Goal: Task Accomplishment & Management: Use online tool/utility

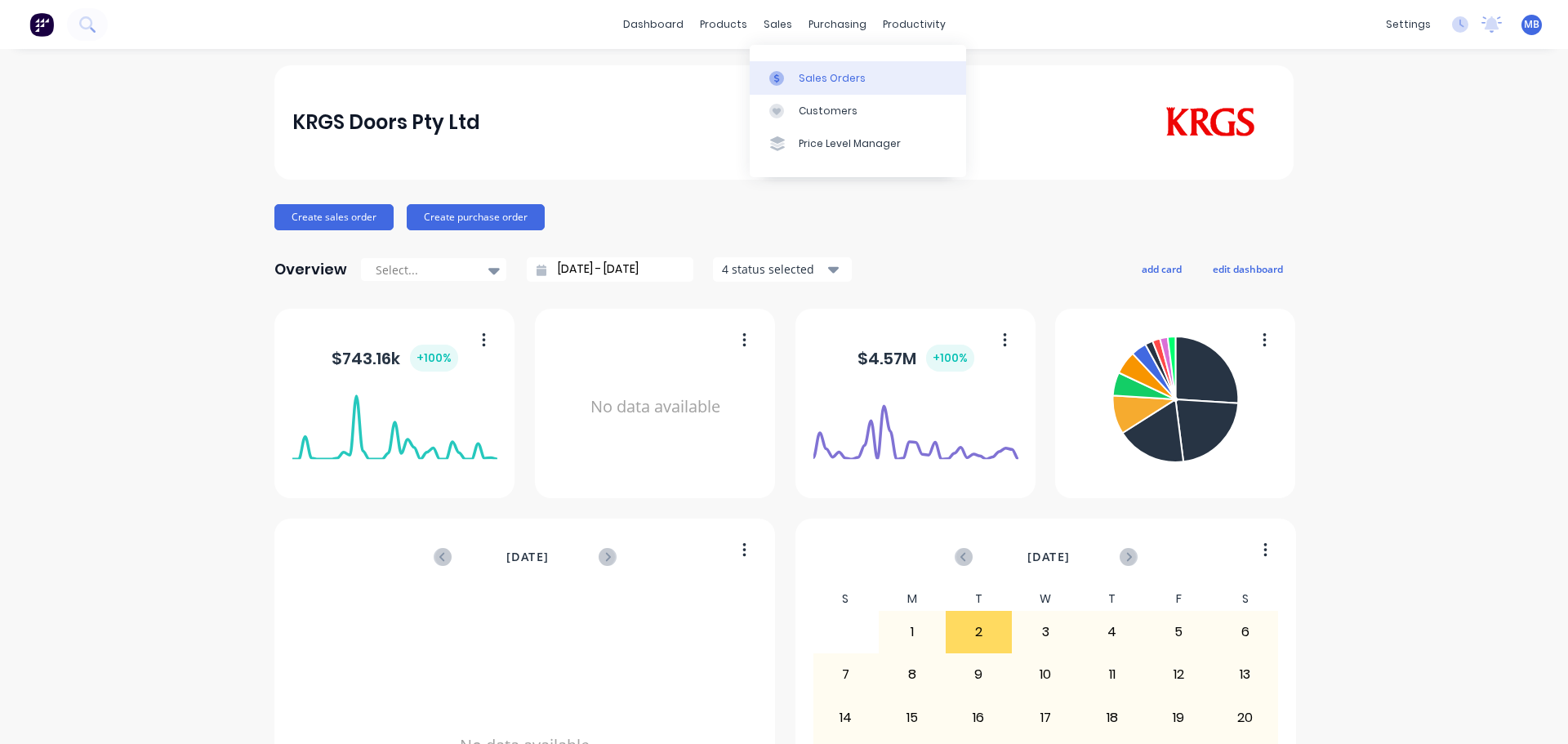
click at [800, 72] on div "Sales Orders" at bounding box center [832, 78] width 67 height 14
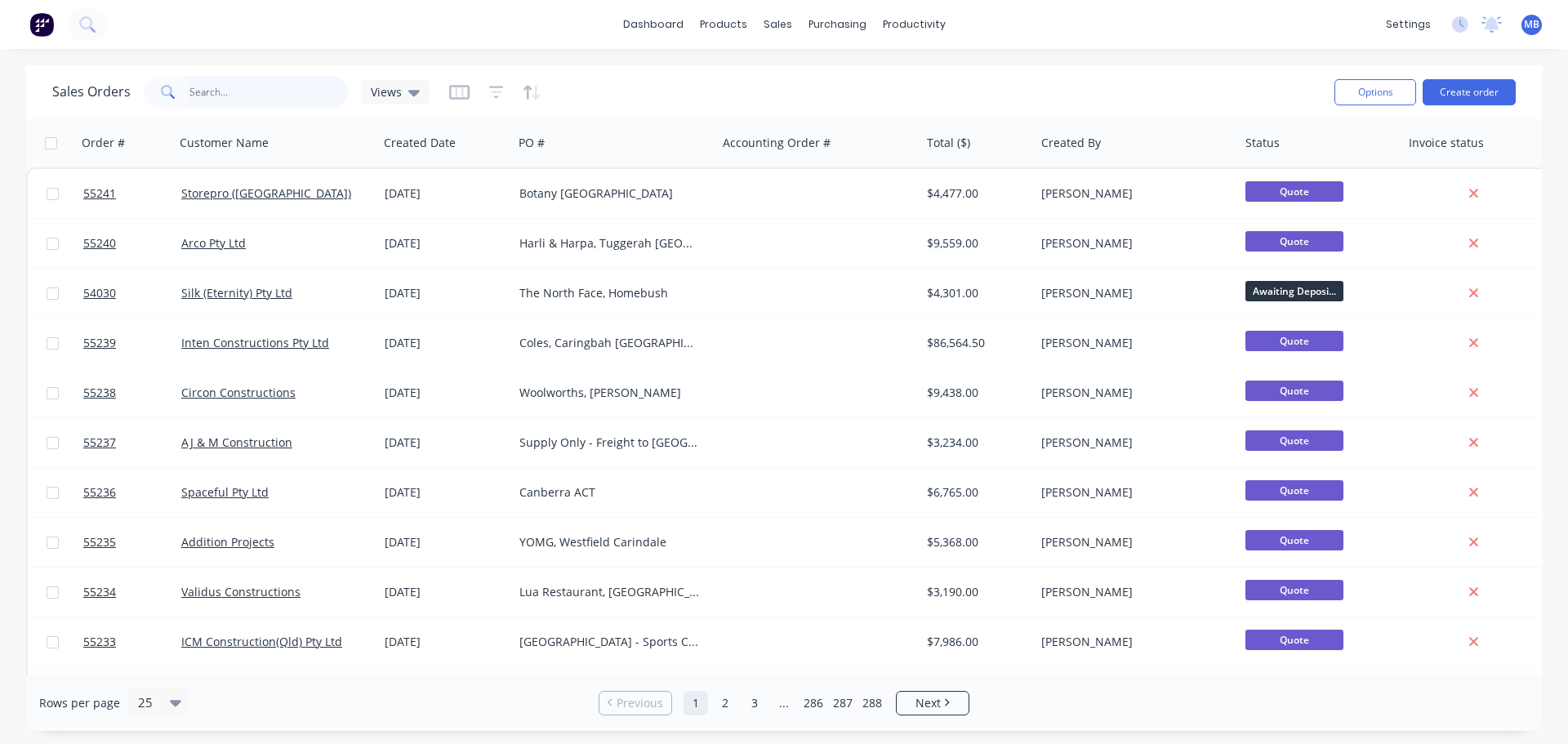
click at [216, 99] on input "text" at bounding box center [269, 92] width 159 height 33
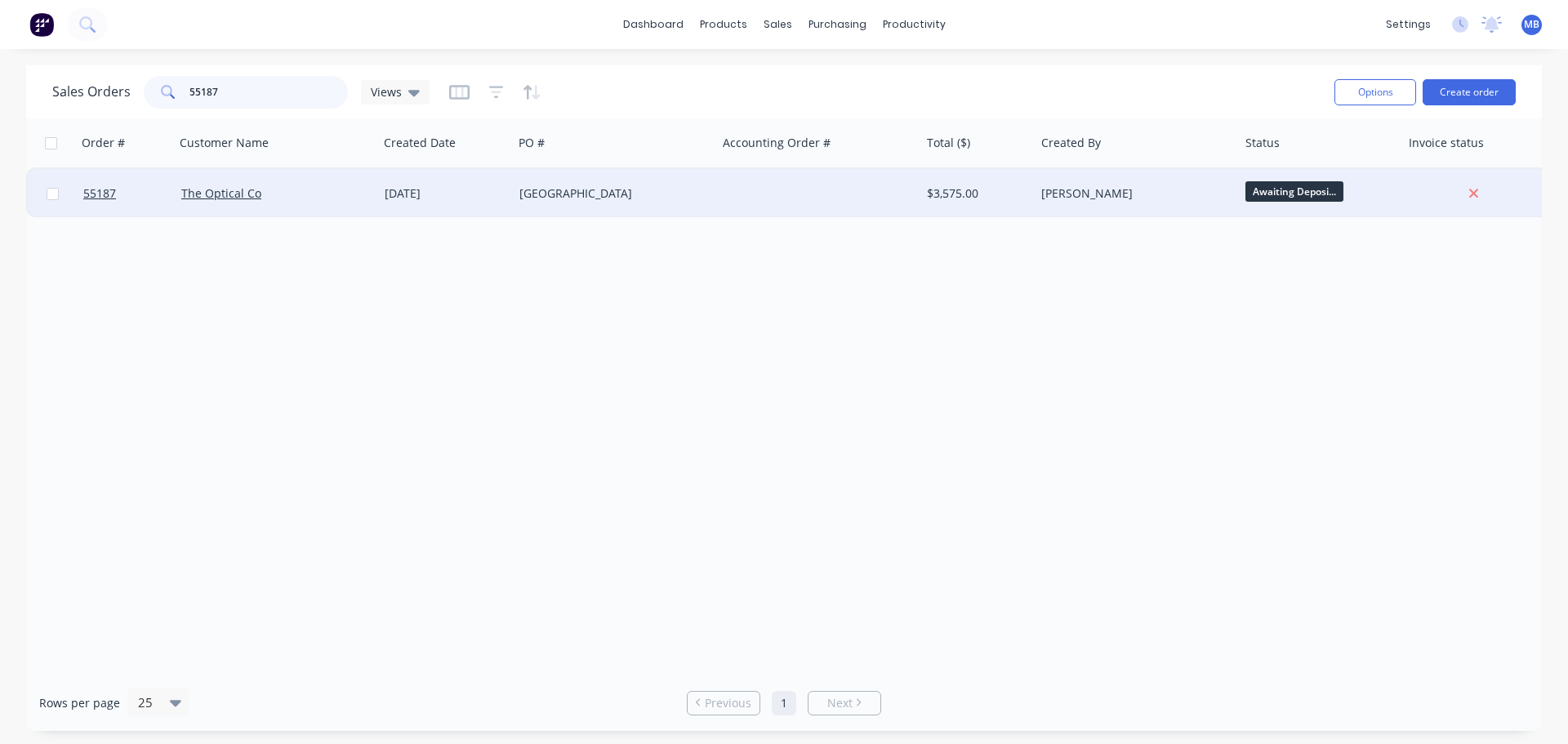
type input "55187"
click at [1197, 197] on div "[PERSON_NAME]" at bounding box center [1132, 193] width 181 height 16
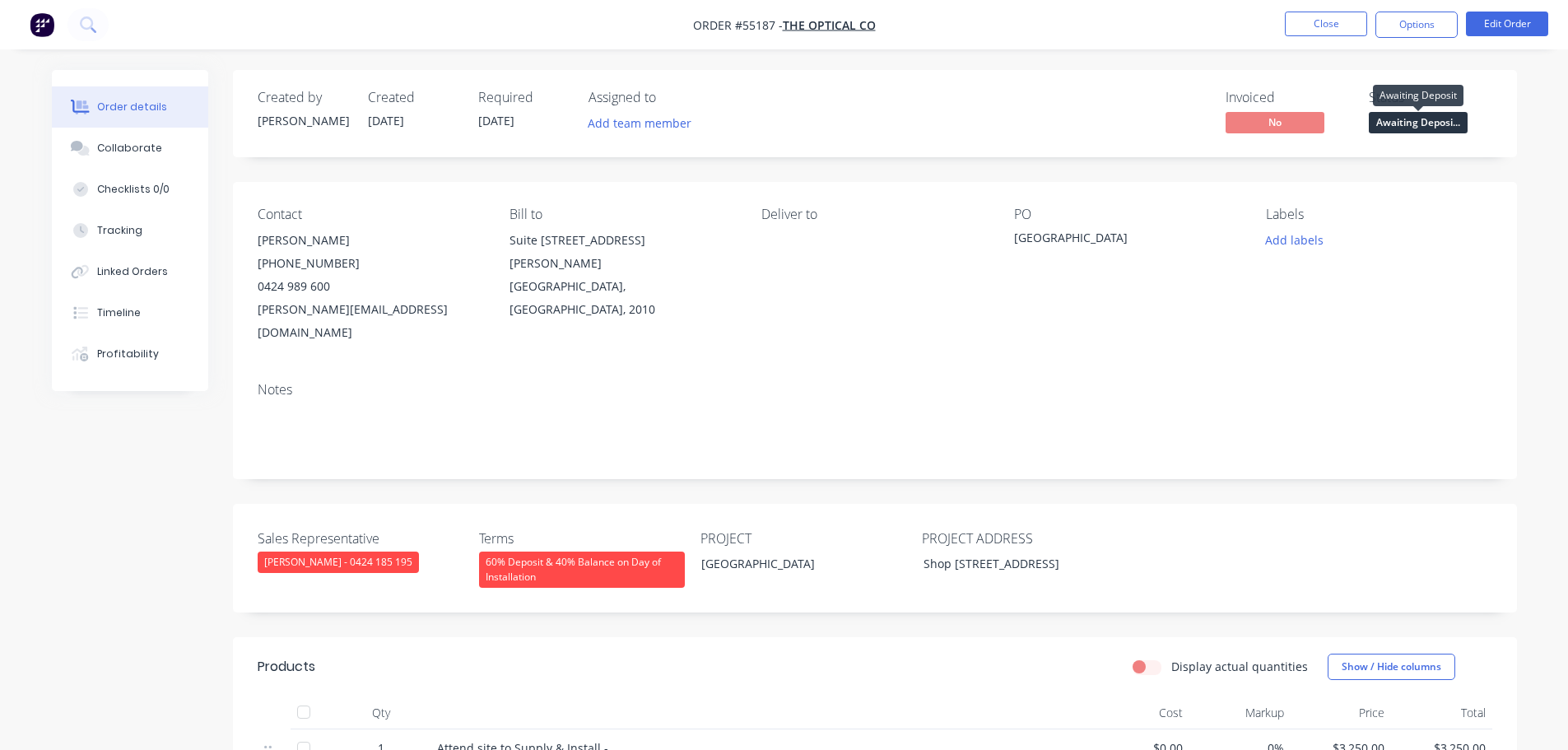
click at [1393, 119] on span "Awaiting Deposi..." at bounding box center [1419, 122] width 98 height 20
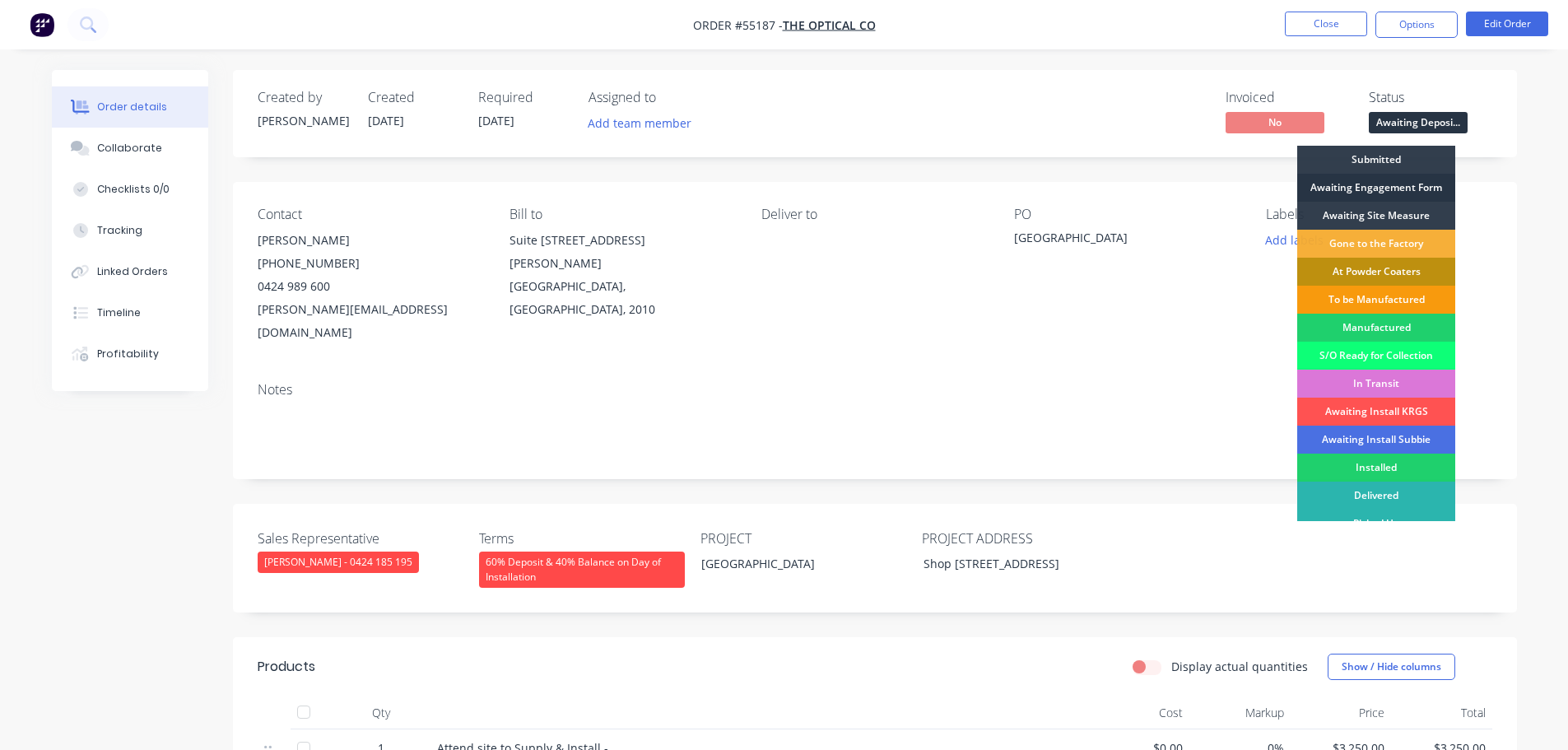
click at [1336, 187] on div "Awaiting Engagement Form" at bounding box center [1376, 188] width 158 height 28
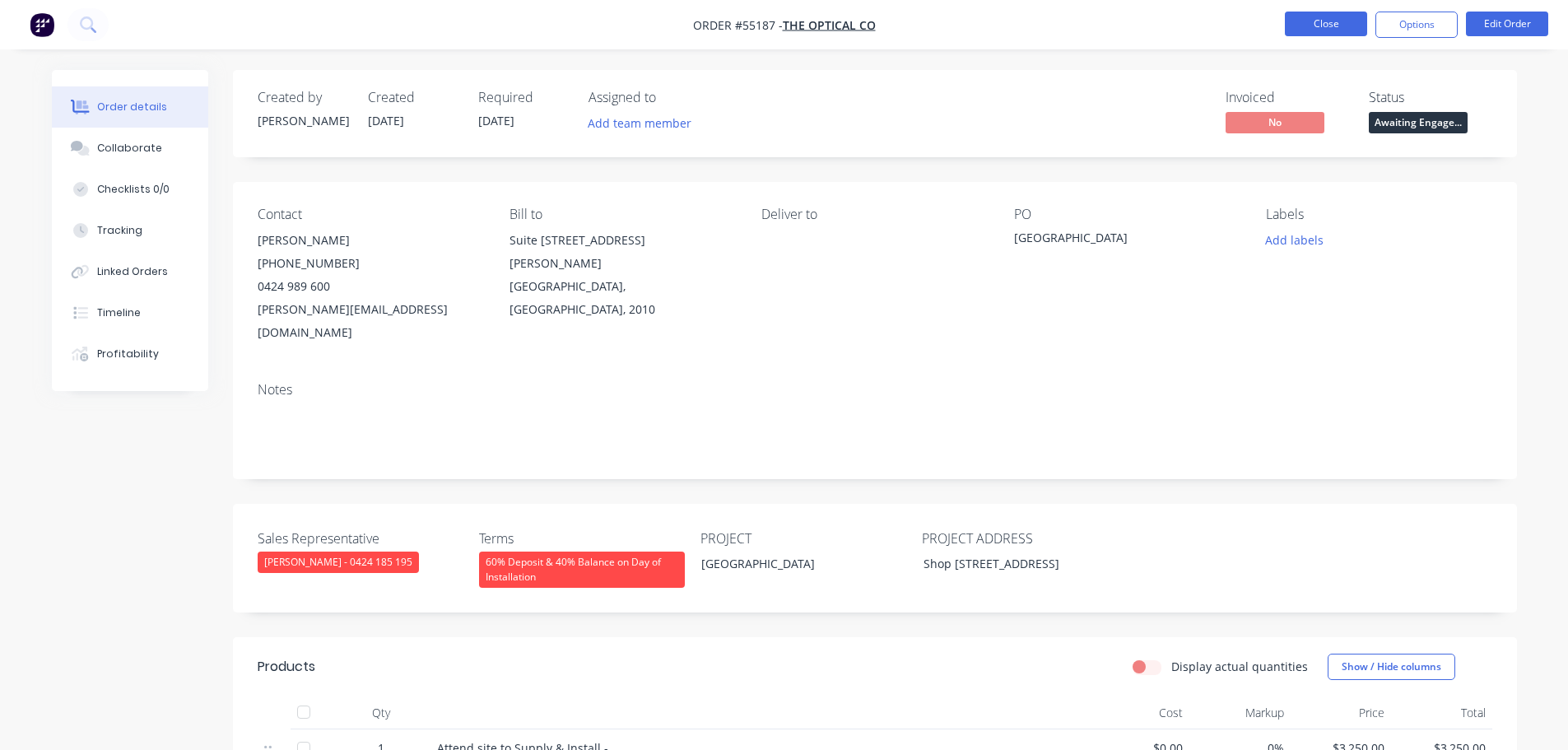
click at [1309, 25] on button "Close" at bounding box center [1326, 24] width 82 height 25
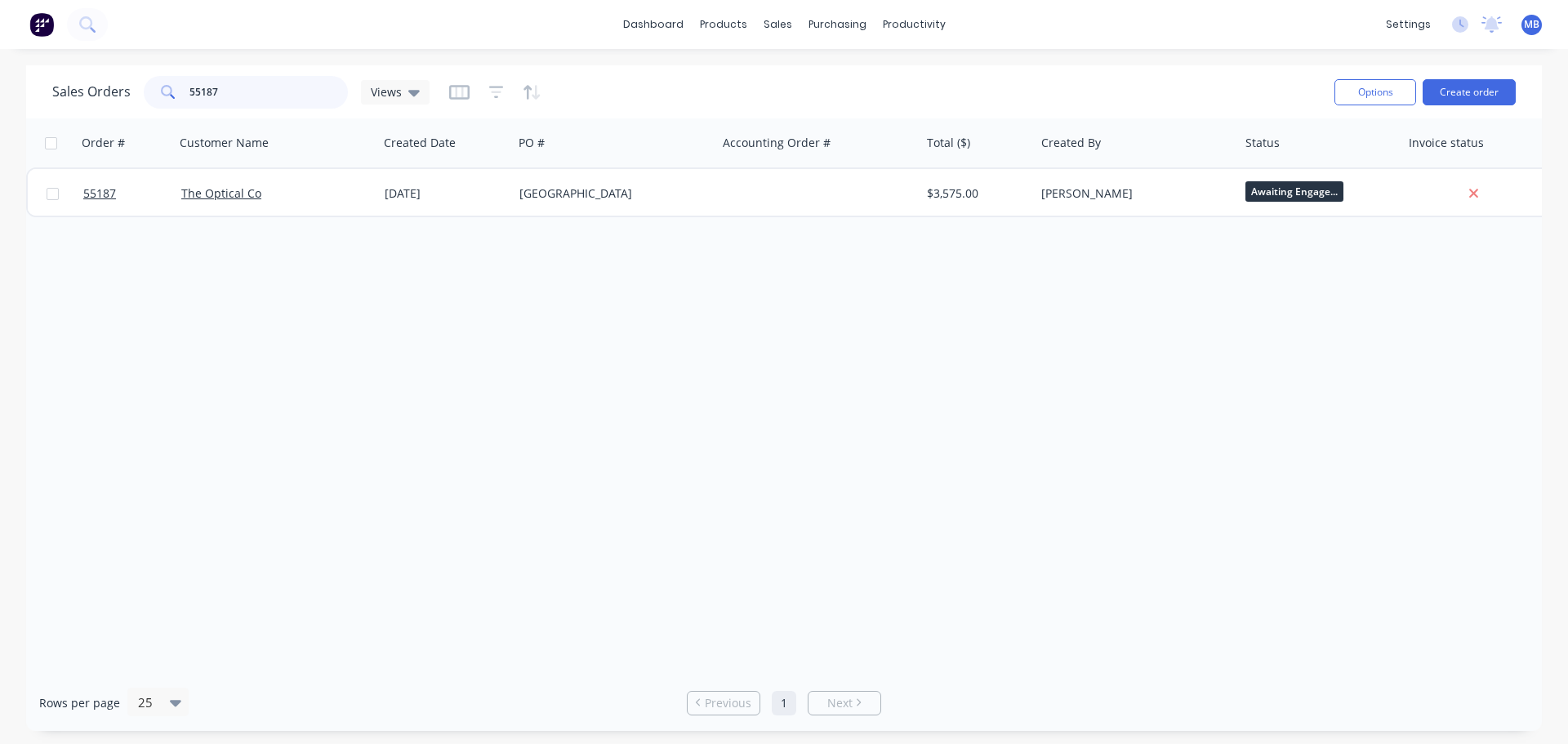
drag, startPoint x: 249, startPoint y: 84, endPoint x: 68, endPoint y: 62, distance: 182.3
click at [68, 62] on div "dashboard products sales purchasing productivity dashboard products Product Cat…" at bounding box center [784, 372] width 1568 height 744
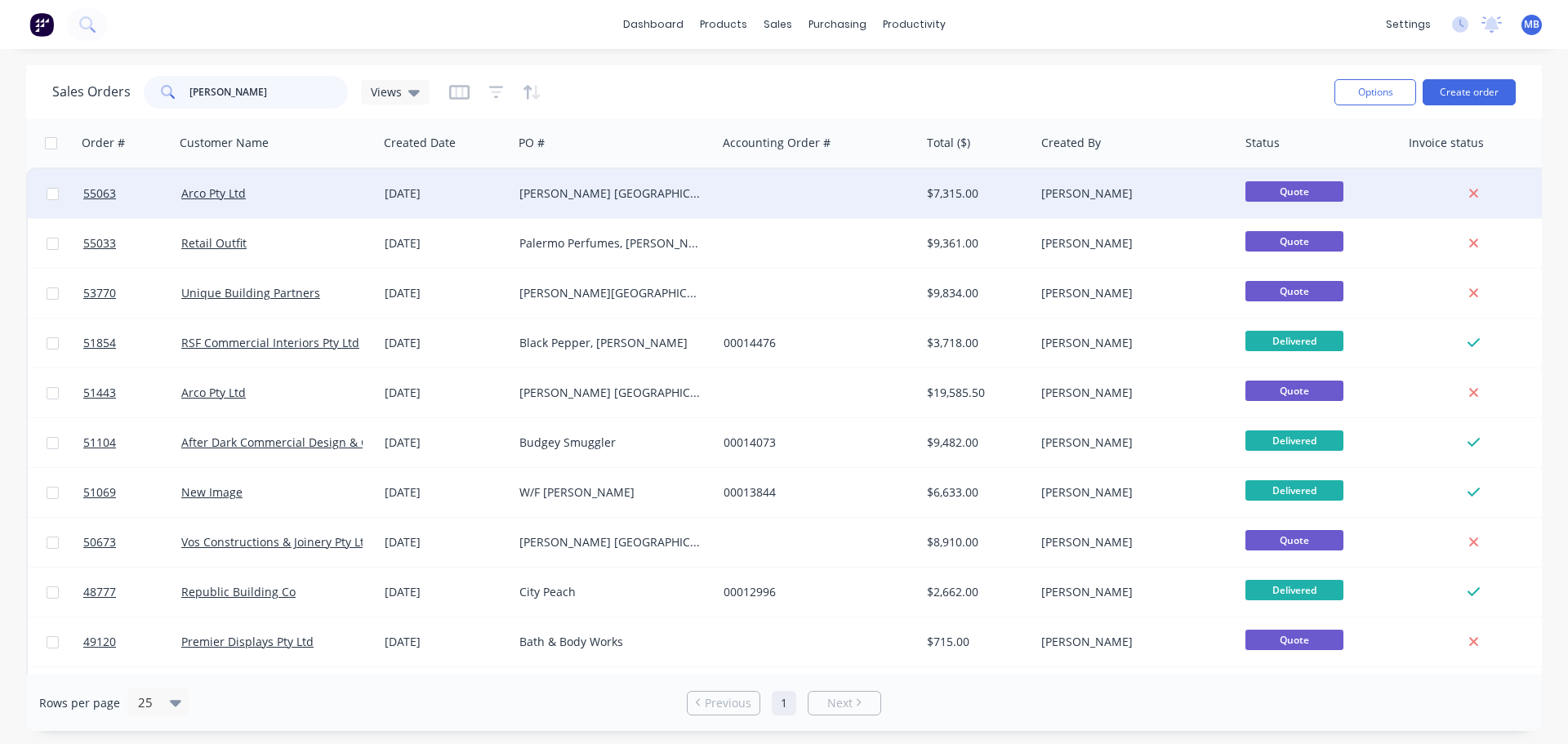
type input "Kotara"
click at [565, 200] on div "[PERSON_NAME] [GEOGRAPHIC_DATA]" at bounding box center [610, 193] width 181 height 16
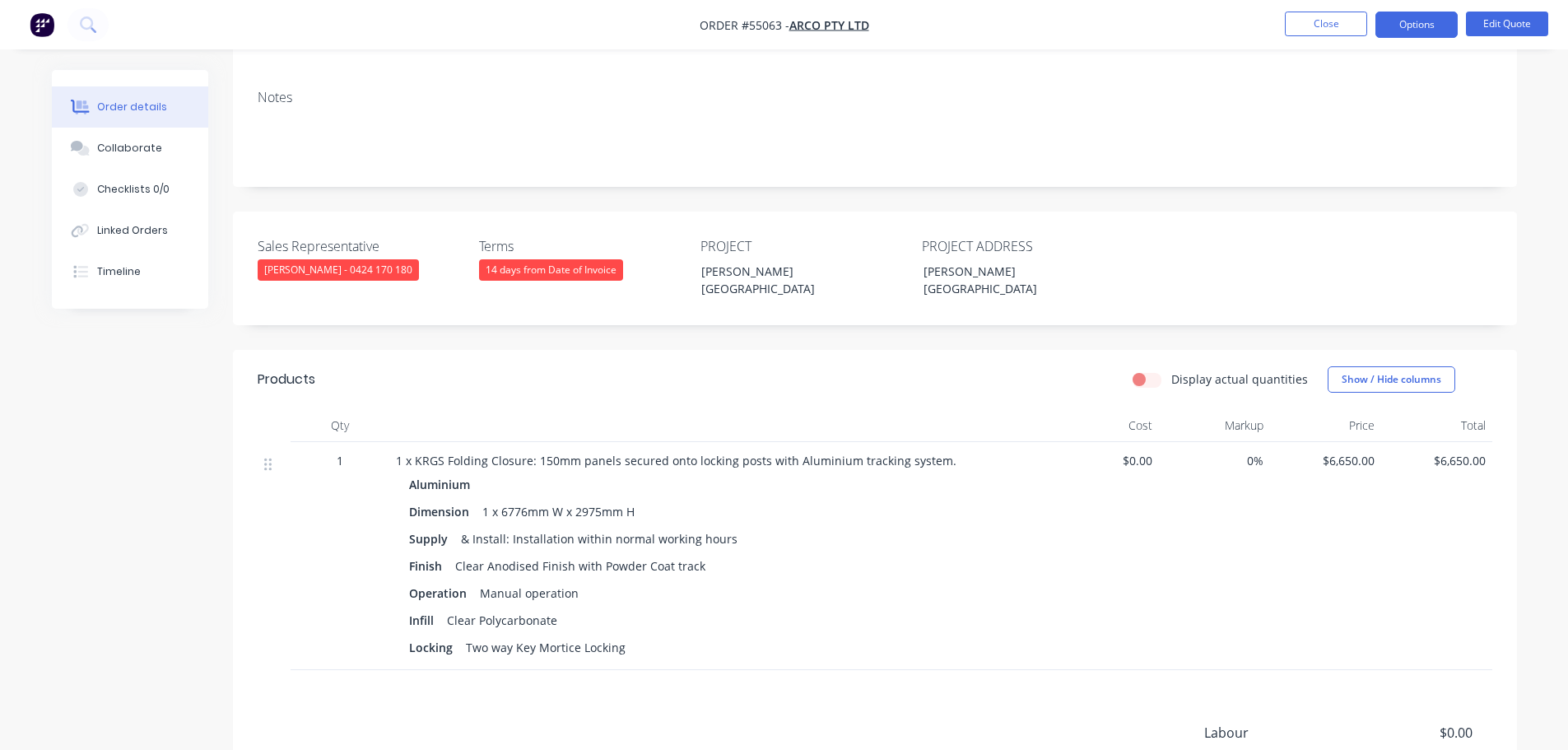
scroll to position [247, 0]
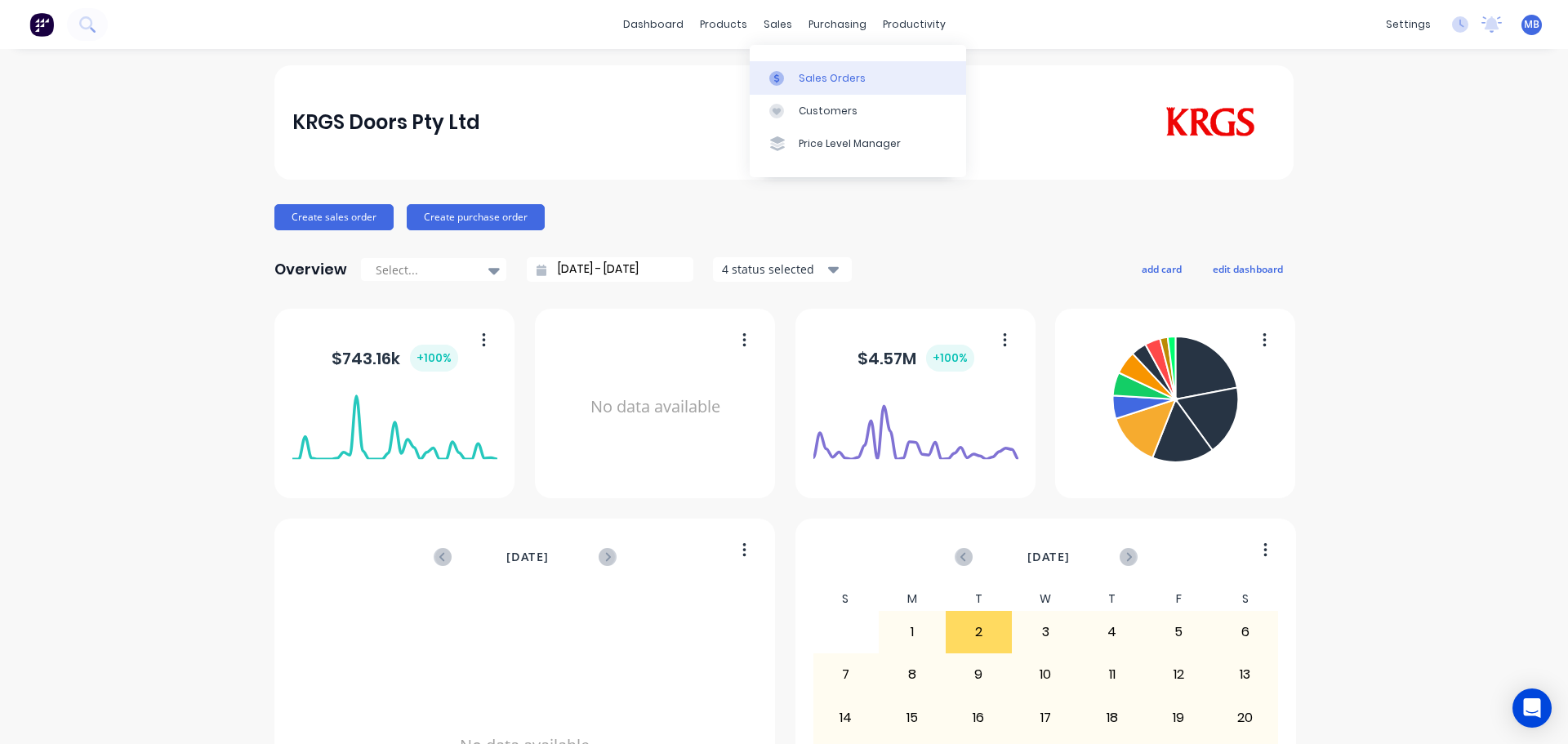
click at [790, 78] on div at bounding box center [781, 78] width 24 height 14
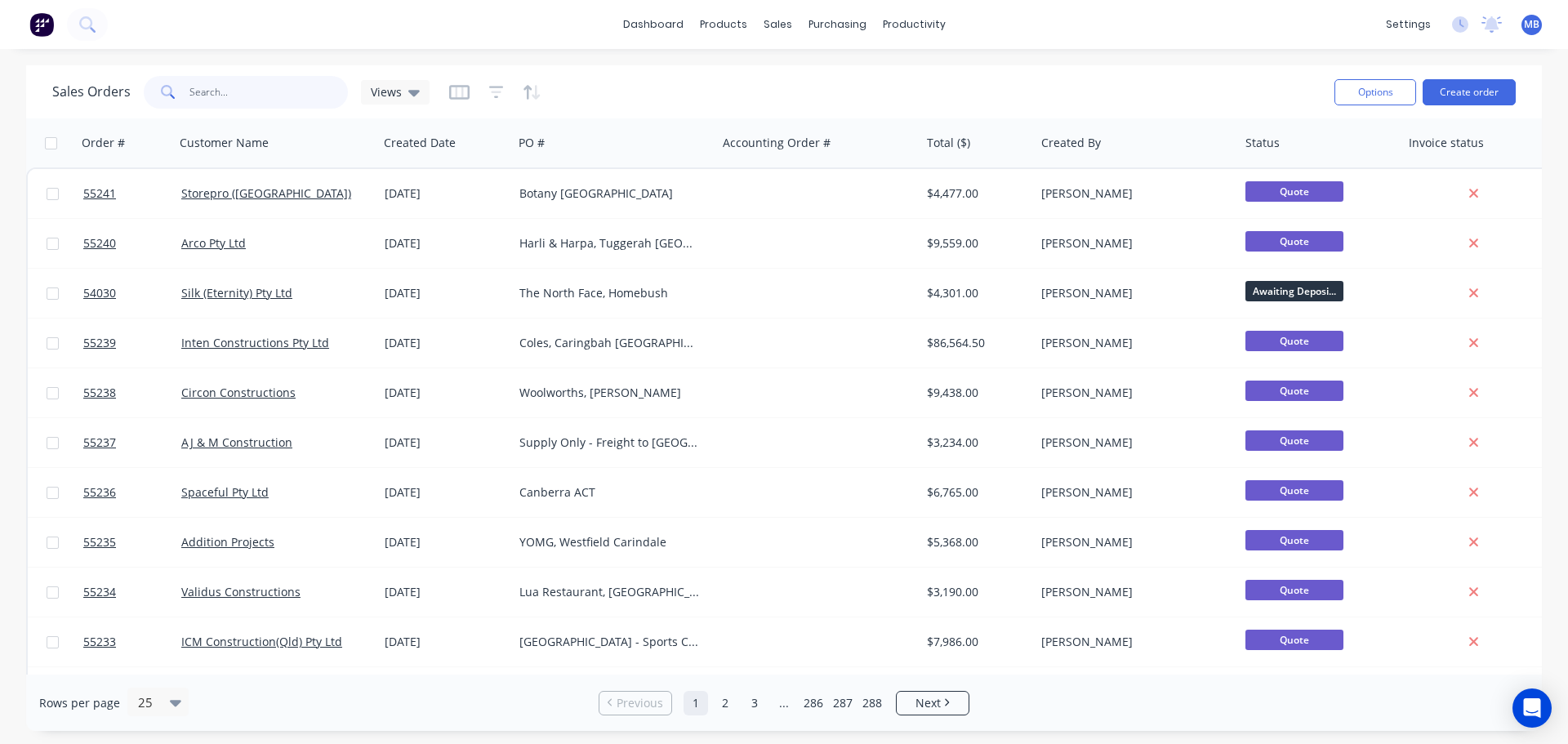
click at [225, 97] on input "text" at bounding box center [269, 92] width 159 height 33
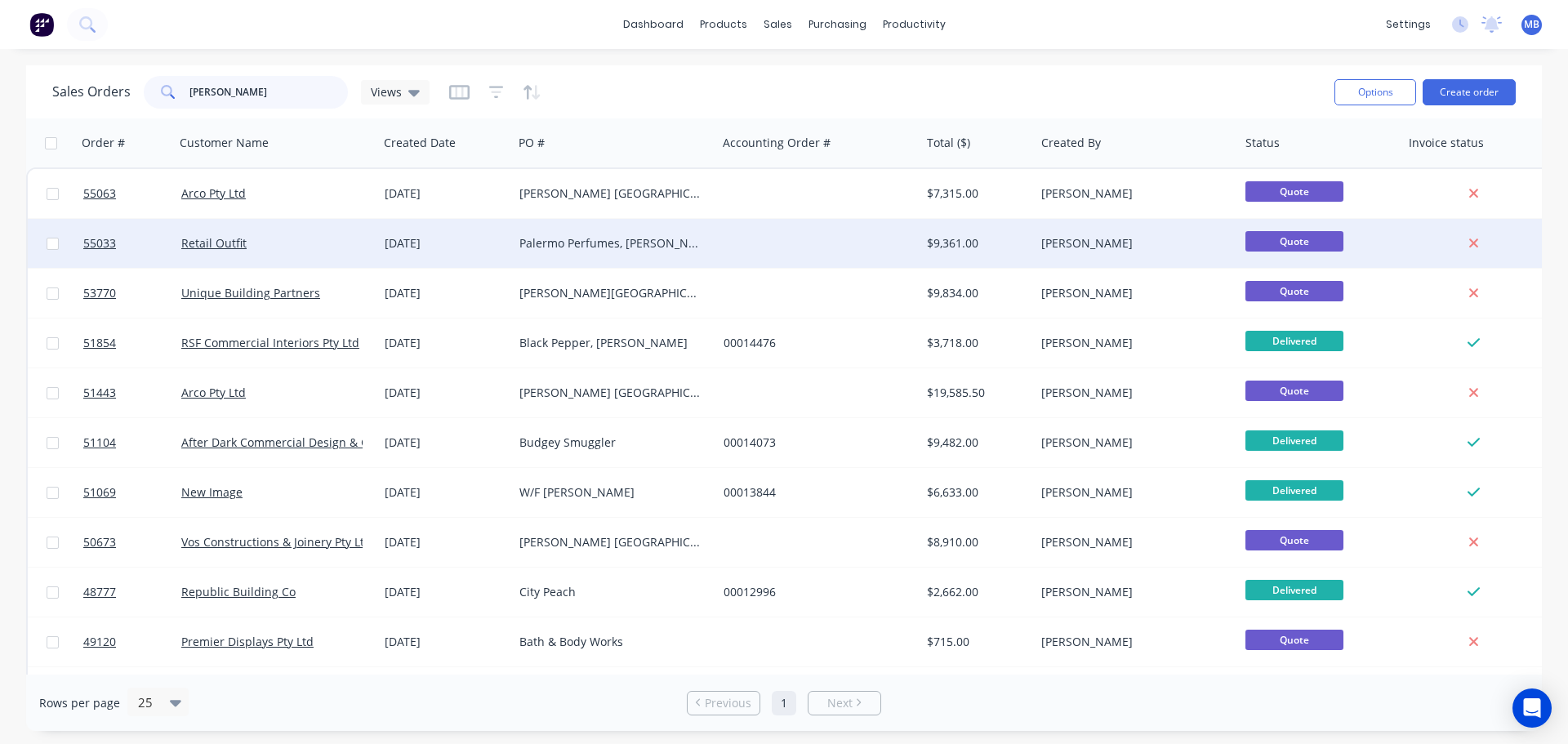
type input "[PERSON_NAME]"
click at [539, 241] on div "Palermo Perfumes, [PERSON_NAME] [GEOGRAPHIC_DATA]" at bounding box center [610, 243] width 181 height 16
click at [653, 239] on div "Palermo Perfumes, [PERSON_NAME] [GEOGRAPHIC_DATA]" at bounding box center [610, 243] width 181 height 16
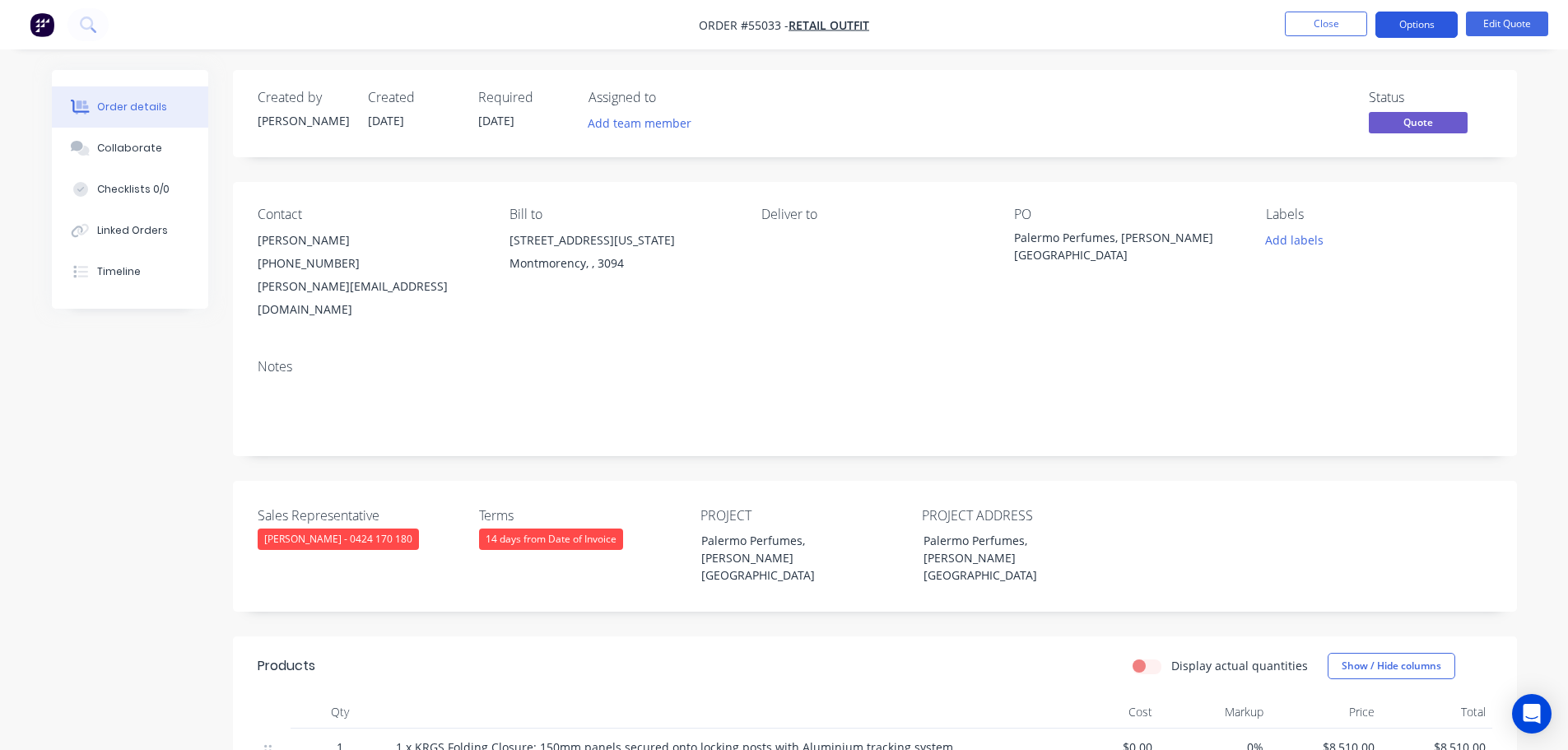
click at [1393, 26] on button "Options" at bounding box center [1417, 25] width 82 height 26
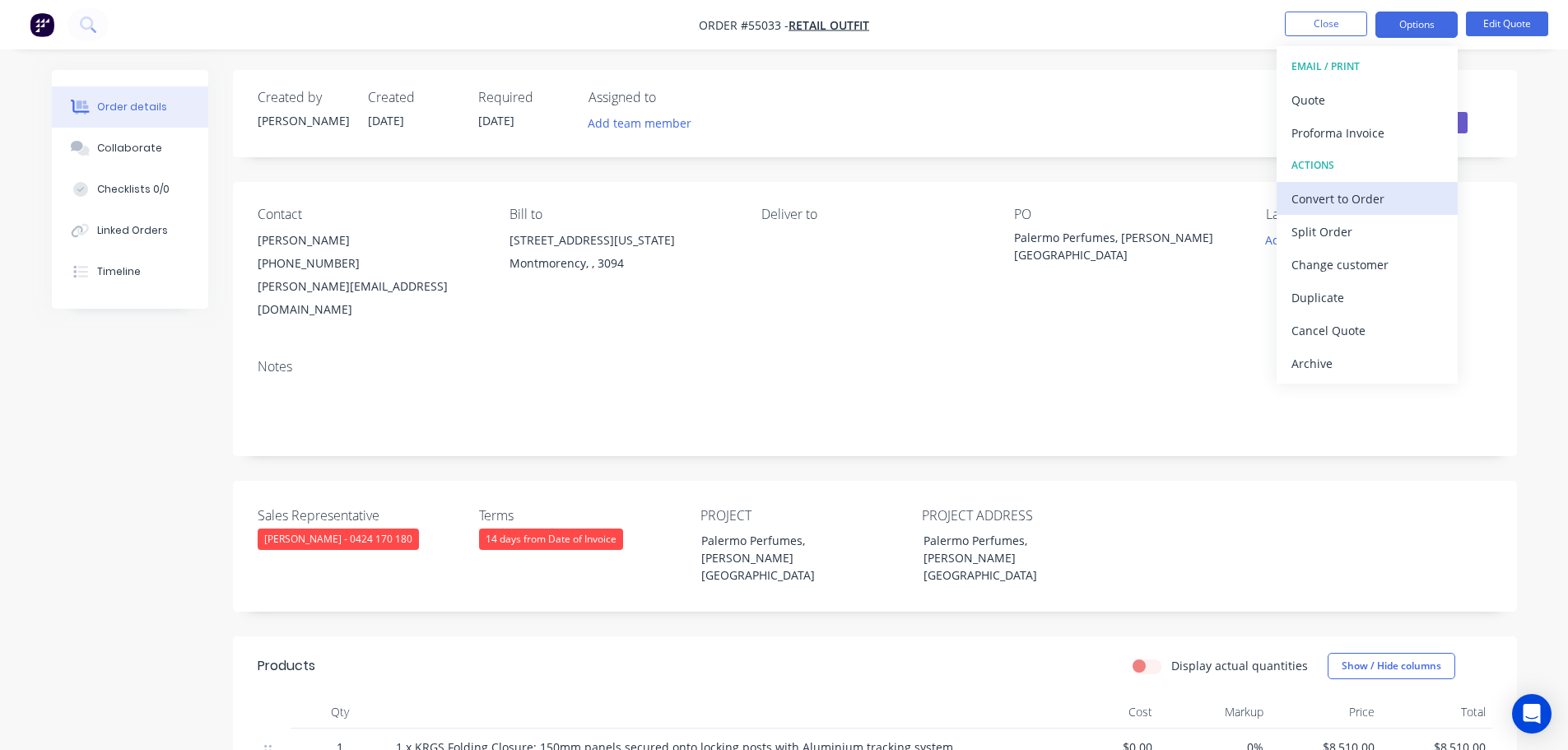
click at [1307, 200] on div "Convert to Order" at bounding box center [1368, 199] width 151 height 24
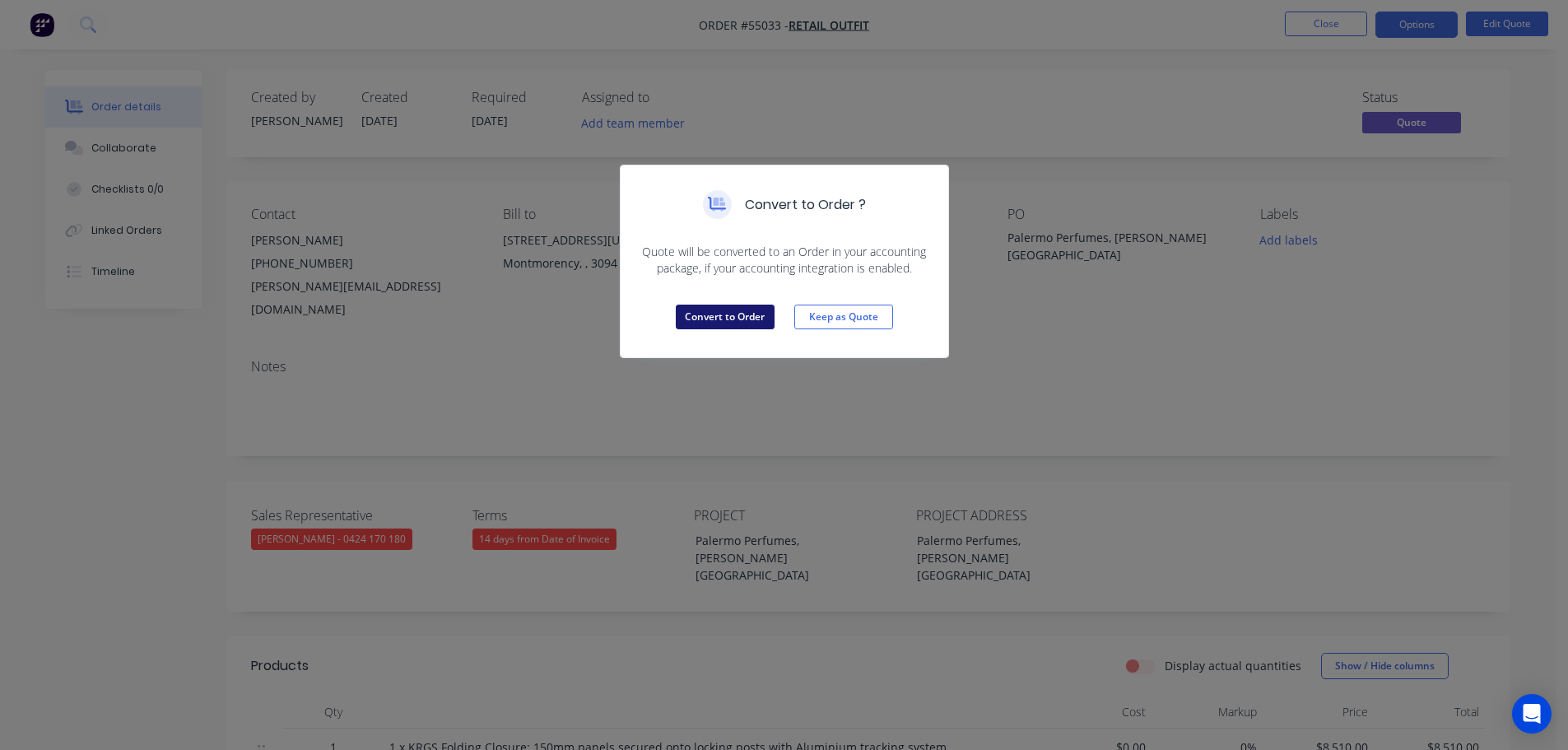
click at [755, 313] on button "Convert to Order" at bounding box center [725, 317] width 98 height 25
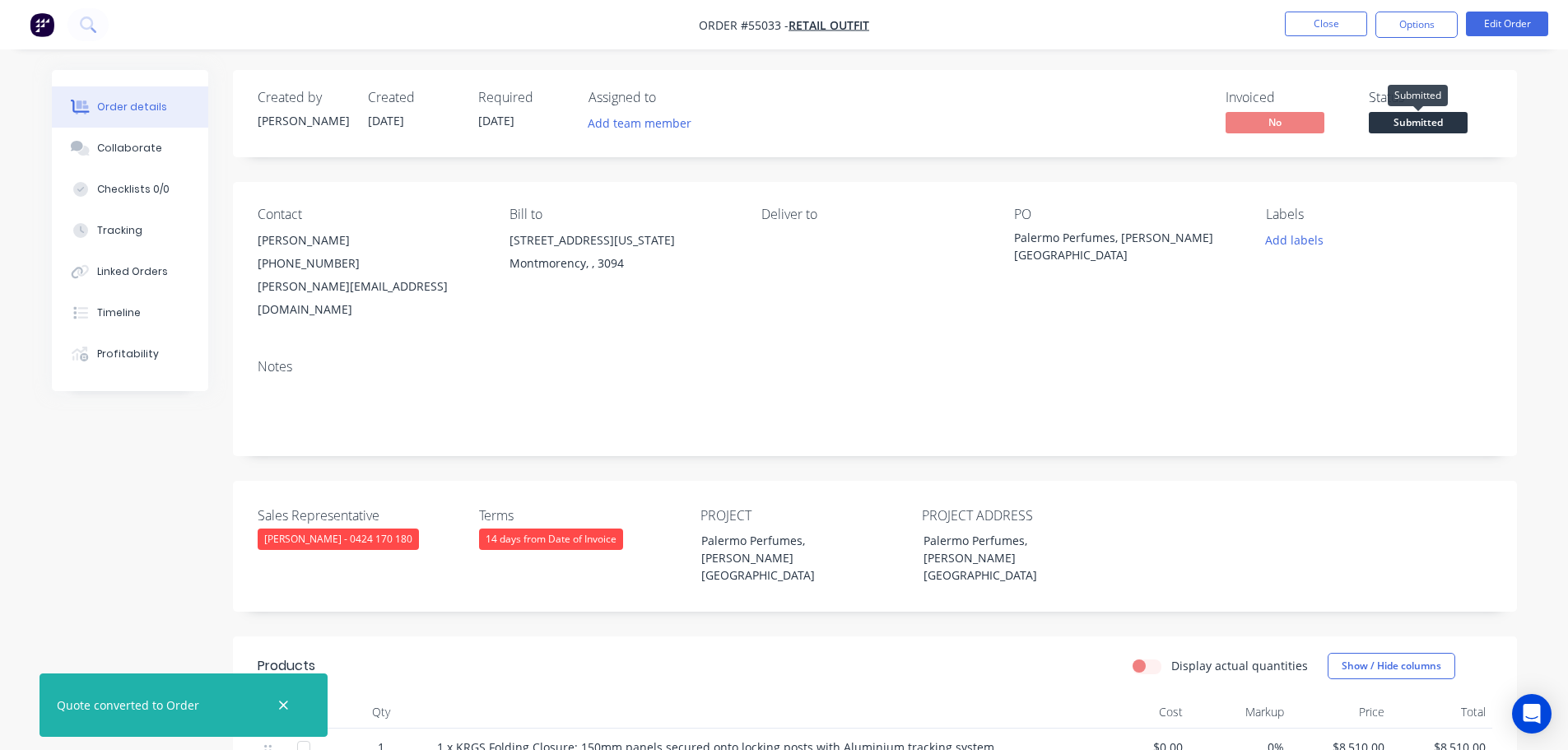
click at [1431, 125] on span "Submitted" at bounding box center [1419, 122] width 98 height 20
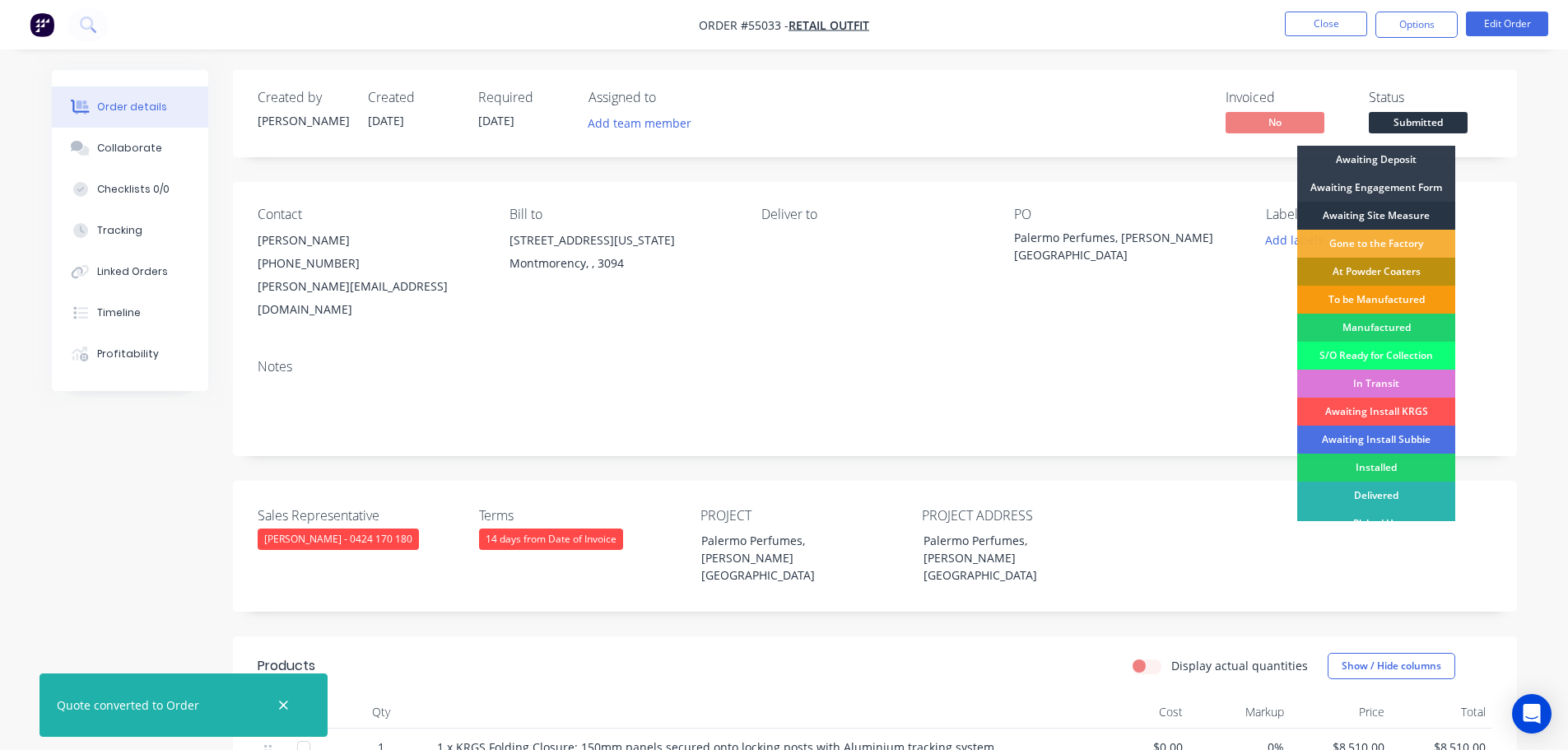
click at [1360, 213] on div "Awaiting Site Measure" at bounding box center [1376, 216] width 158 height 28
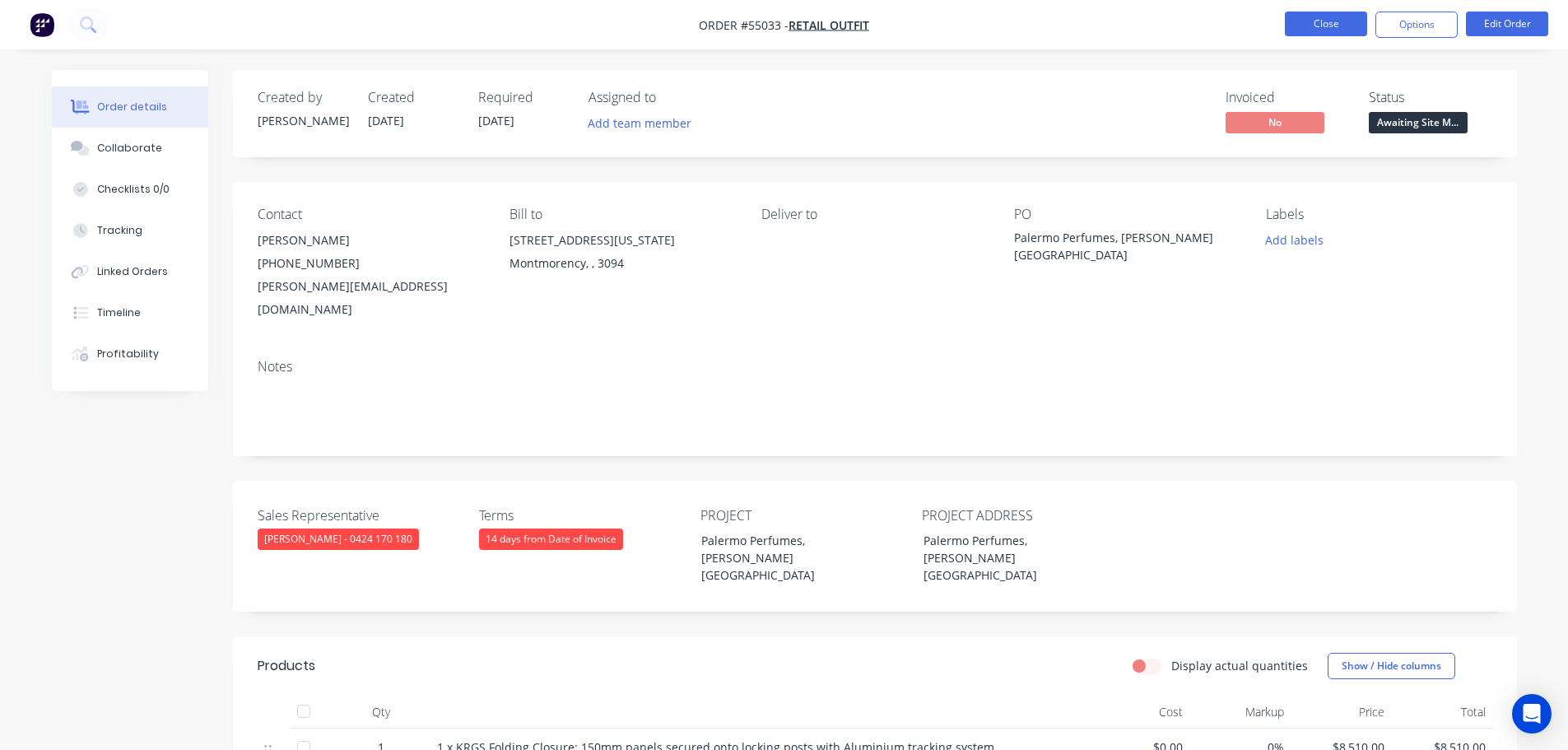
click at [1338, 28] on button "Close" at bounding box center [1326, 24] width 82 height 25
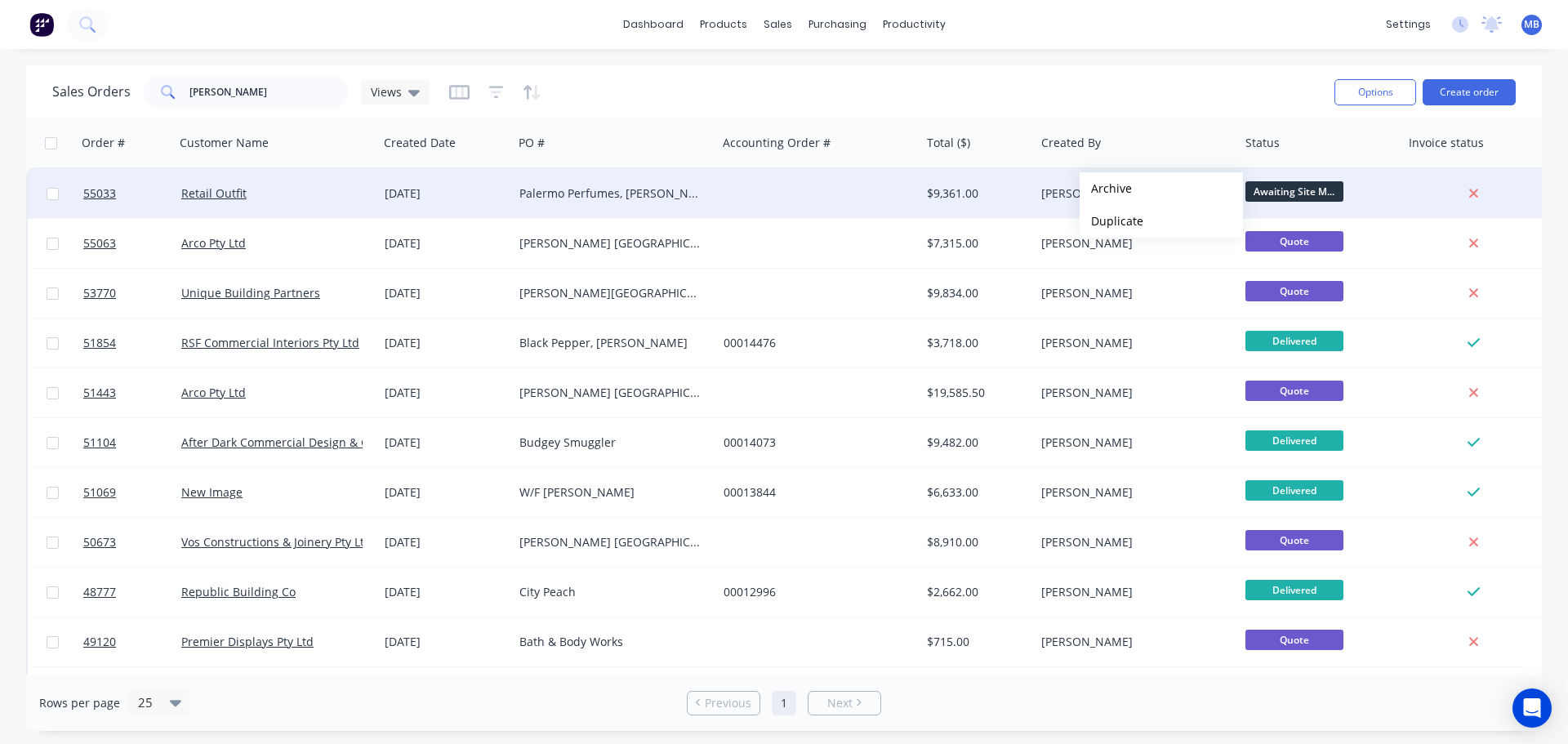
click at [1069, 191] on div "[PERSON_NAME]" at bounding box center [1132, 193] width 181 height 16
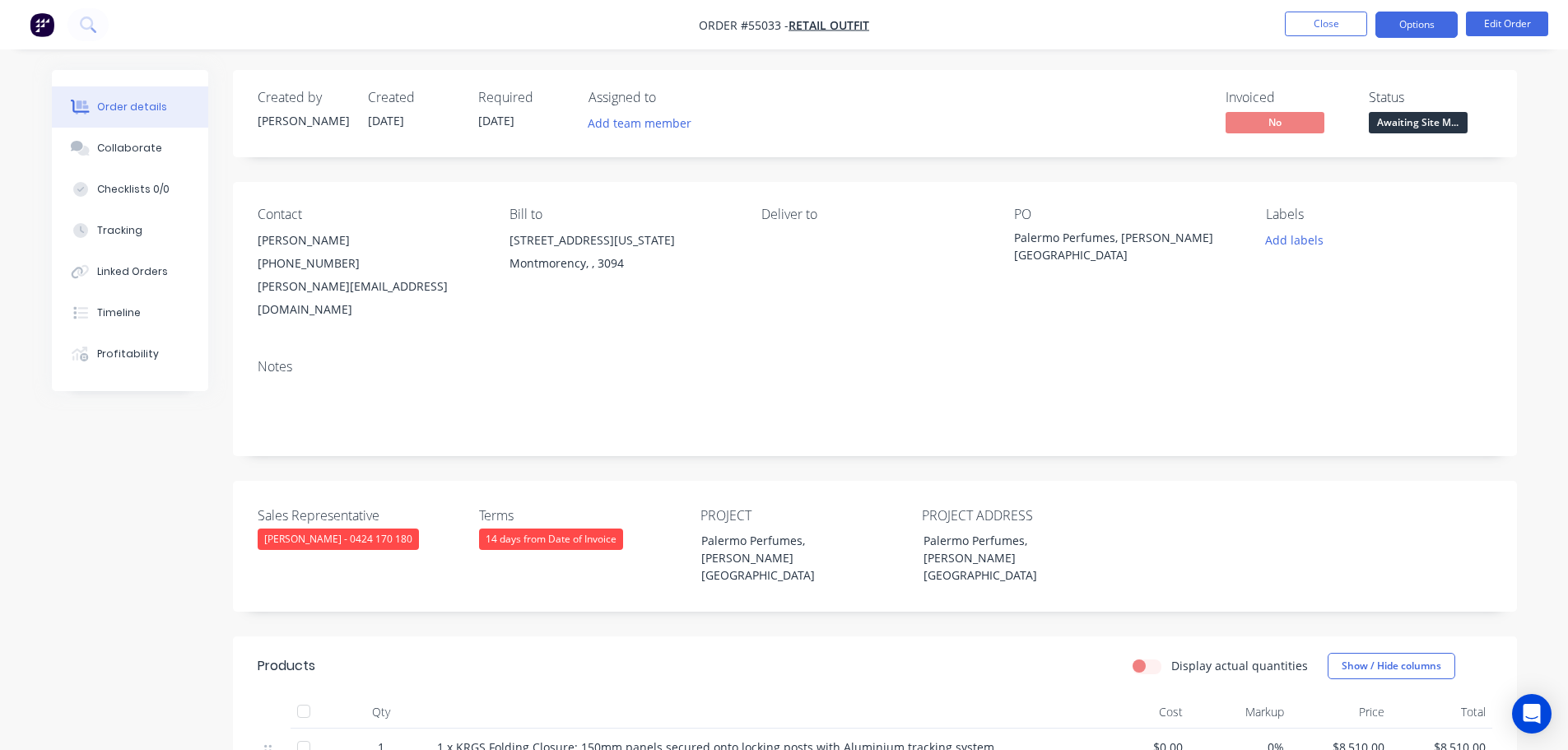
click at [1402, 22] on button "Options" at bounding box center [1417, 25] width 82 height 26
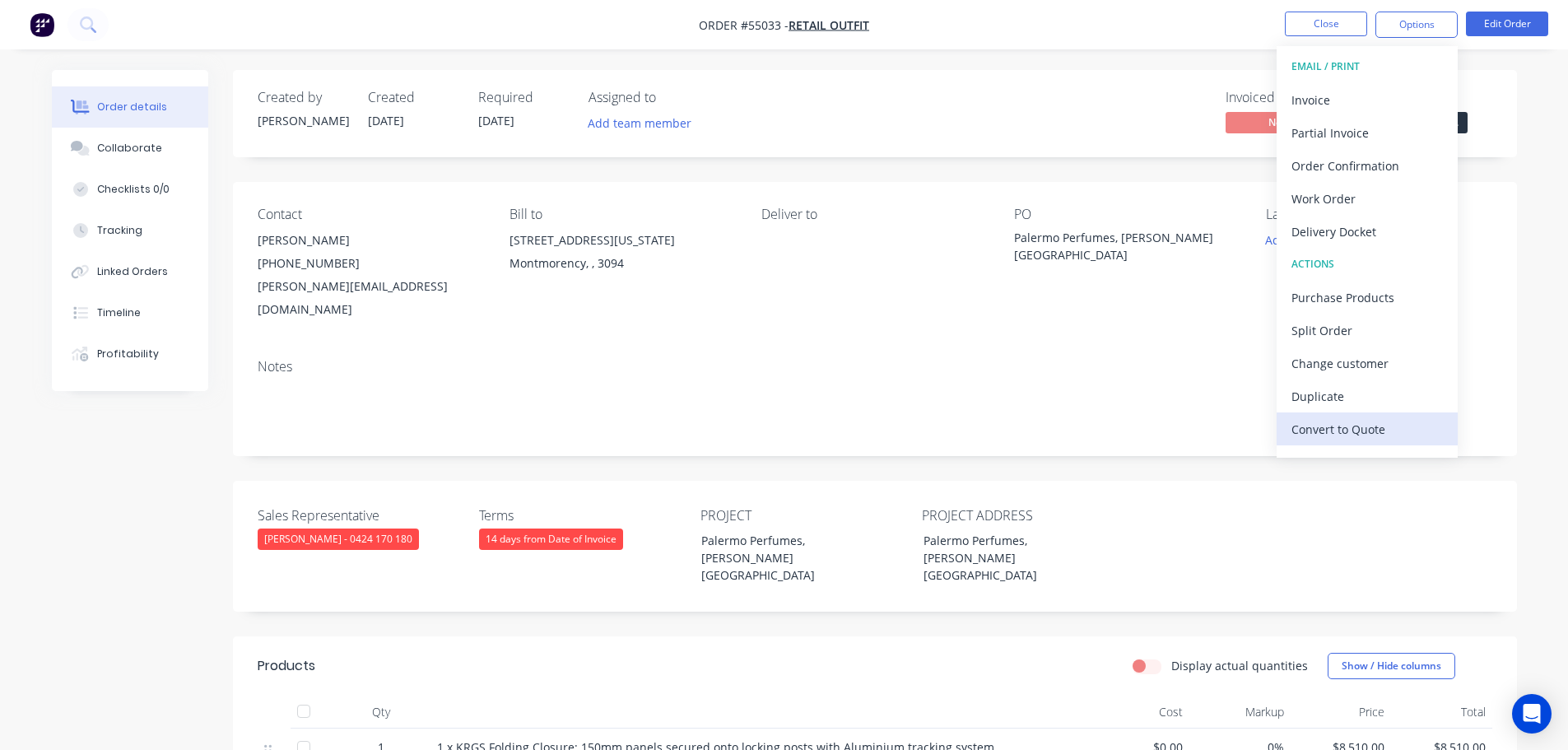
click at [1332, 426] on div "Convert to Quote" at bounding box center [1368, 430] width 151 height 24
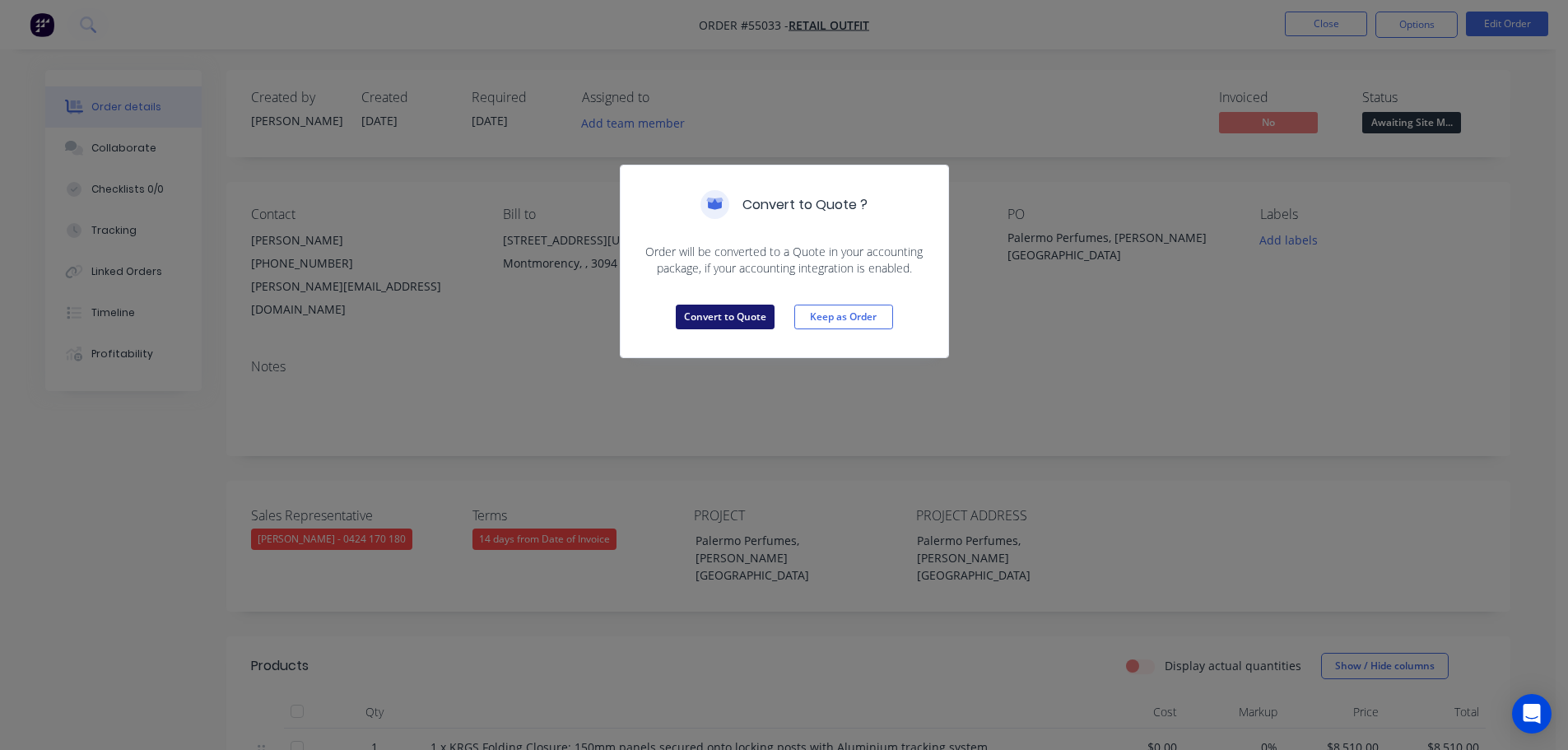
click at [745, 322] on button "Convert to Quote" at bounding box center [725, 317] width 98 height 25
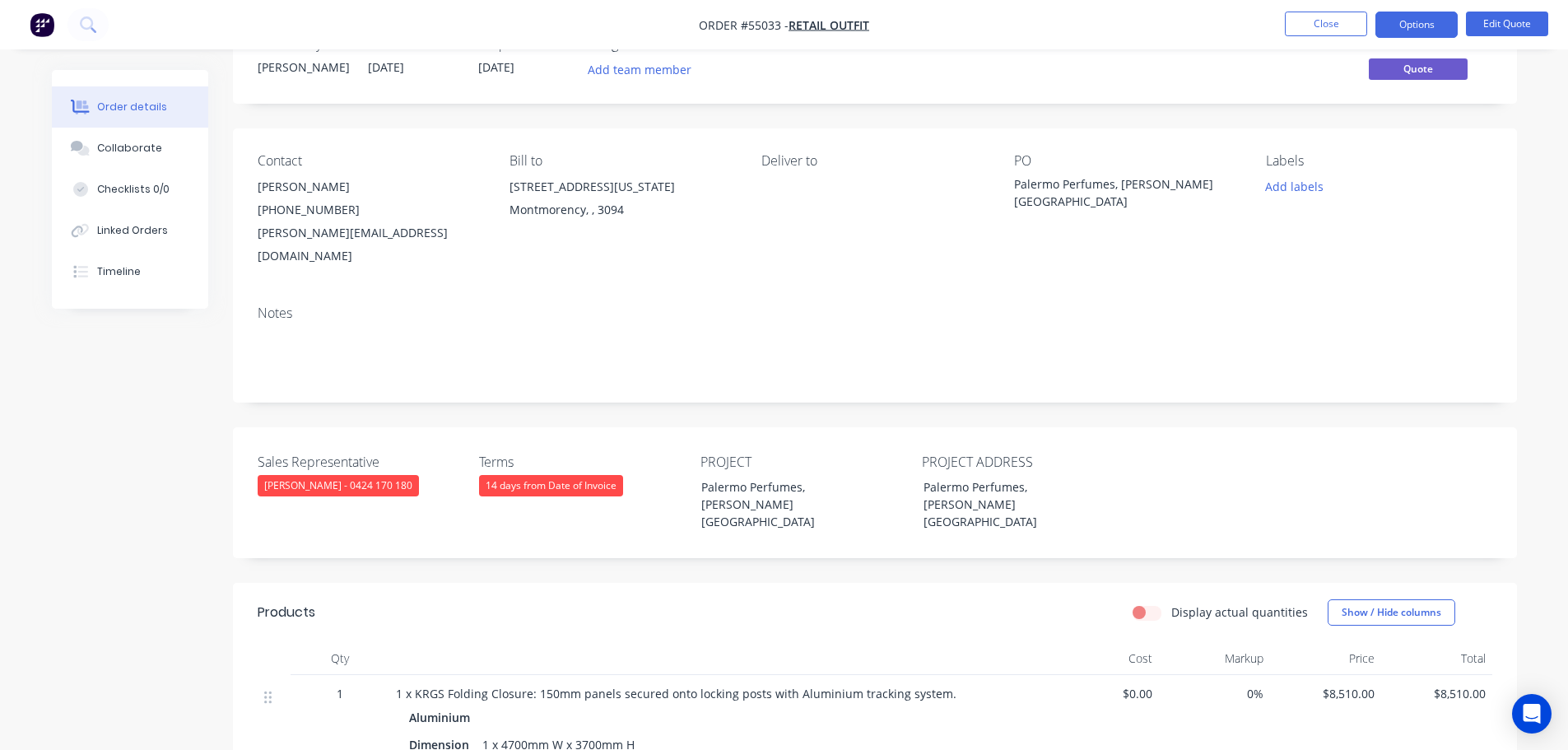
scroll to position [82, 0]
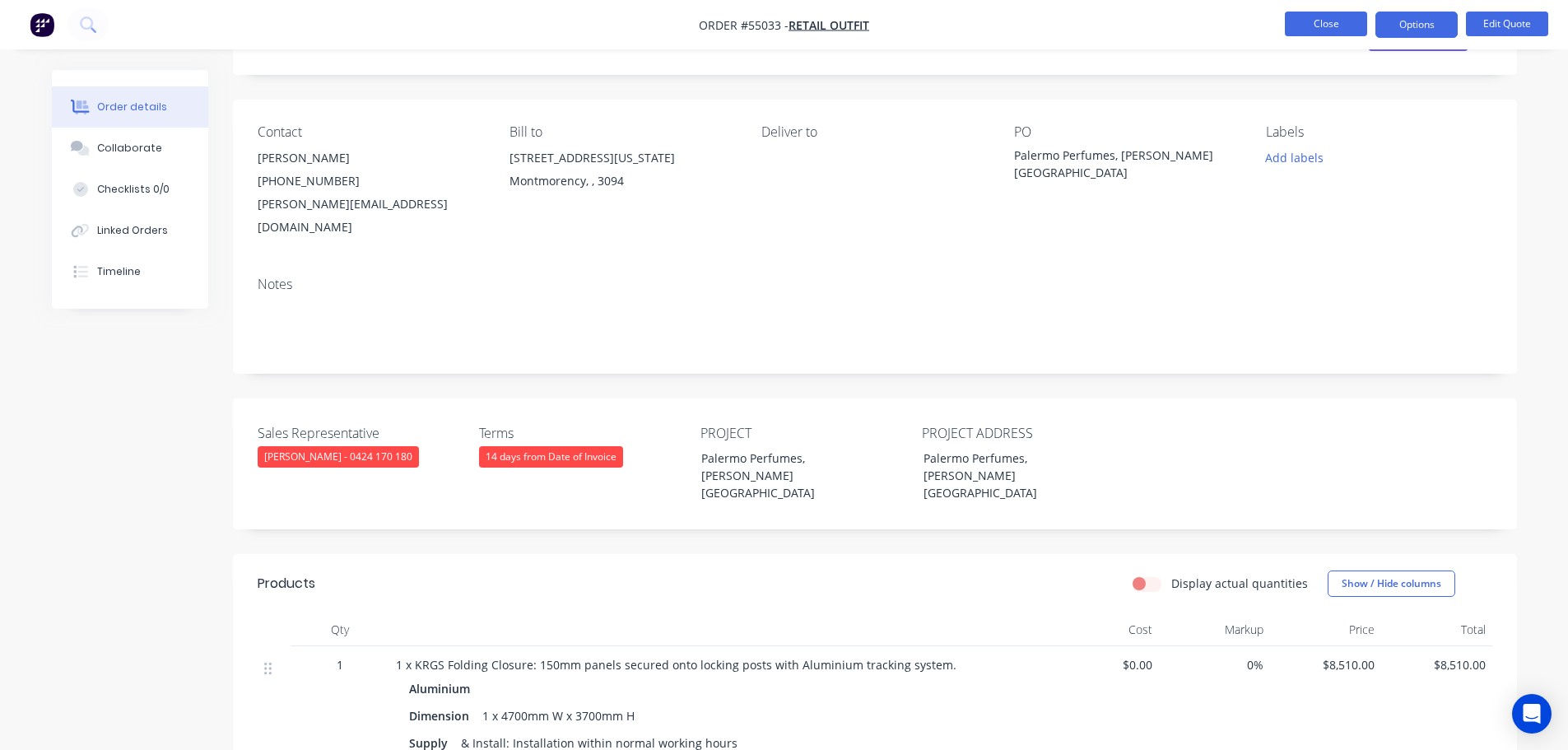
click at [1326, 29] on button "Close" at bounding box center [1326, 24] width 82 height 25
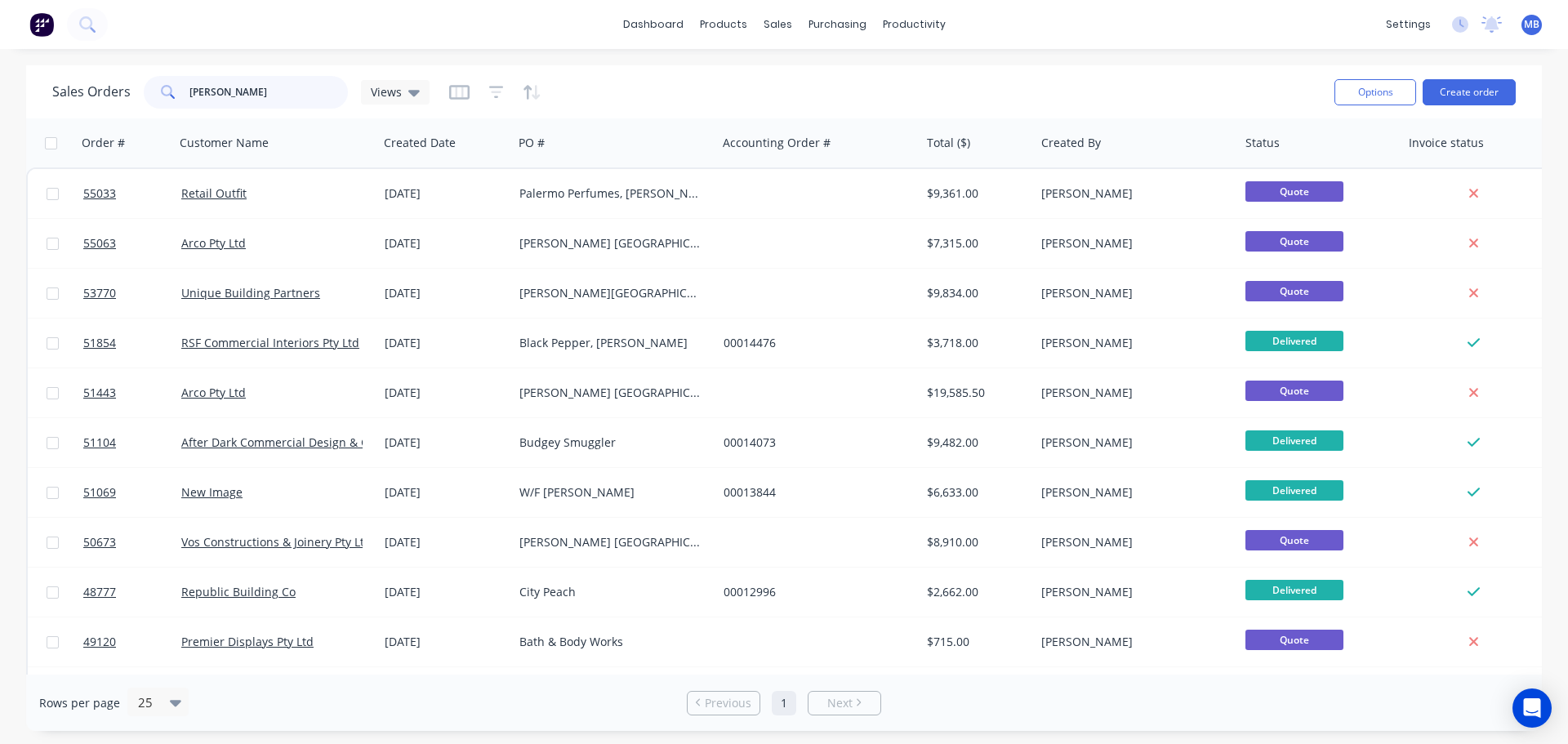
drag, startPoint x: 250, startPoint y: 99, endPoint x: 142, endPoint y: 97, distance: 108.0
click at [144, 97] on div "[PERSON_NAME]" at bounding box center [246, 92] width 204 height 33
